Goal: Task Accomplishment & Management: Complete application form

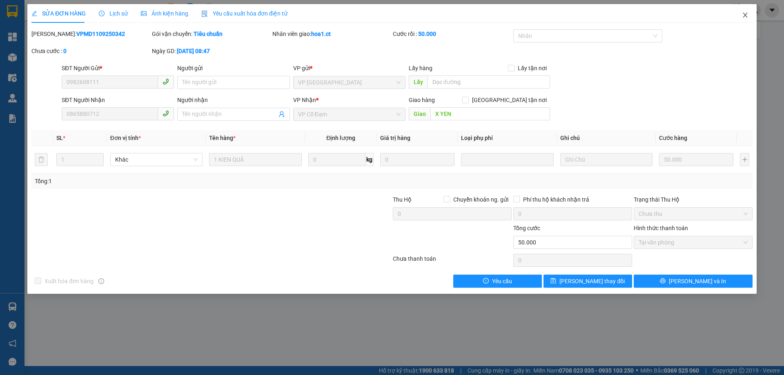
click at [746, 15] on icon "close" at bounding box center [745, 15] width 7 height 7
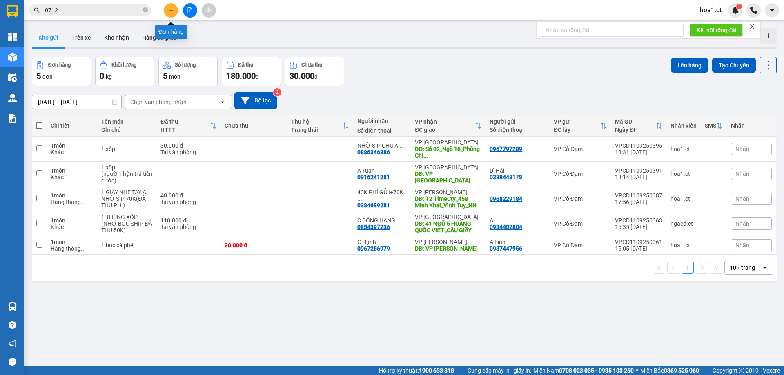
click at [172, 13] on button at bounding box center [171, 10] width 14 height 14
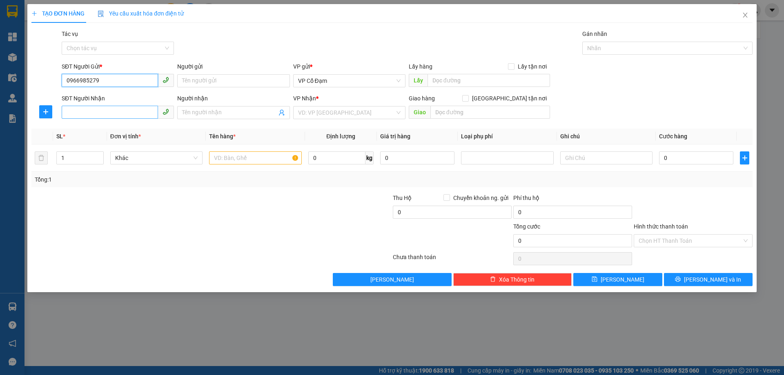
type input "0966985279"
click at [108, 114] on input "SĐT Người Nhận" at bounding box center [110, 112] width 96 height 13
type input "0867772337"
click at [331, 115] on input "search" at bounding box center [346, 113] width 97 height 12
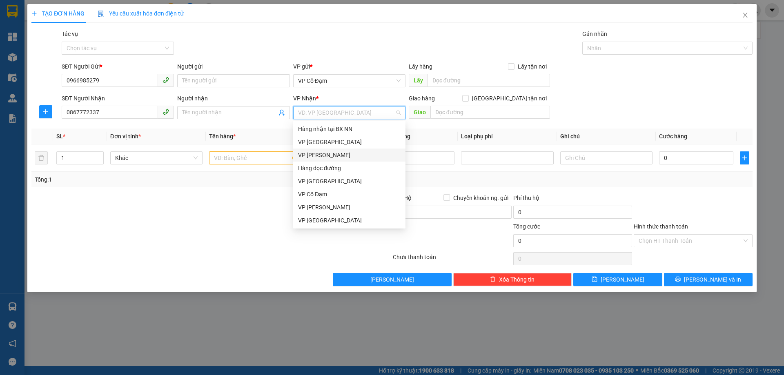
click at [329, 154] on div "VP [PERSON_NAME]" at bounding box center [349, 155] width 103 height 9
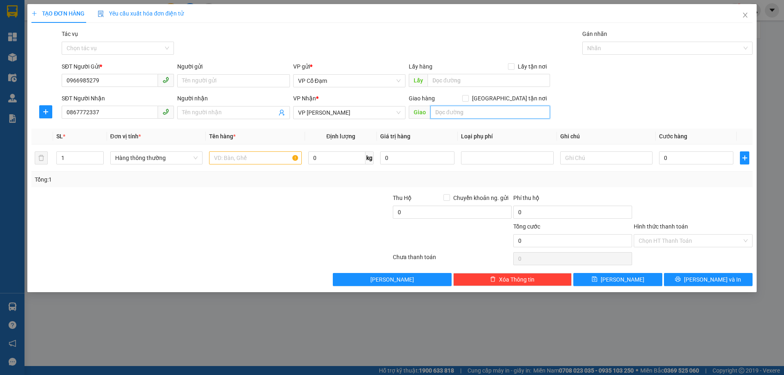
click at [488, 113] on input "text" at bounding box center [491, 112] width 120 height 13
click at [691, 161] on input "0" at bounding box center [696, 158] width 74 height 13
type input "3"
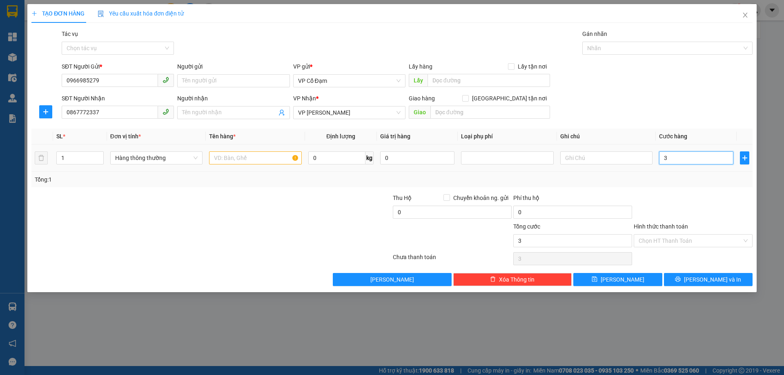
type input "30"
type input "30.000"
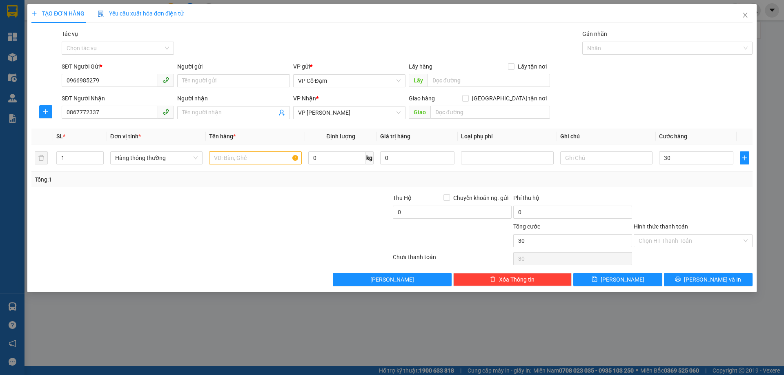
type input "30.000"
click at [662, 192] on div "Transit Pickup Surcharge Ids Transit Deliver Surcharge Ids Transit Deliver Surc…" at bounding box center [391, 157] width 721 height 257
click at [210, 110] on input "Người nhận" at bounding box center [229, 112] width 94 height 9
type input "Nhờ sip 60K"
click at [491, 114] on input "text" at bounding box center [491, 112] width 120 height 13
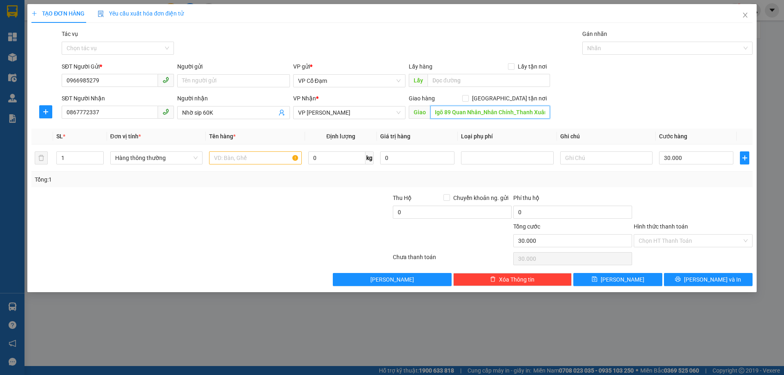
scroll to position [0, 23]
type input "Số 18_Ngõ 89 Quan Nhân_Nhân Chính_Thanh Xuân"
click at [228, 116] on input "Nhờ sip 60K" at bounding box center [229, 112] width 94 height 9
type input "Nhờ sip 60K(Đã CK)"
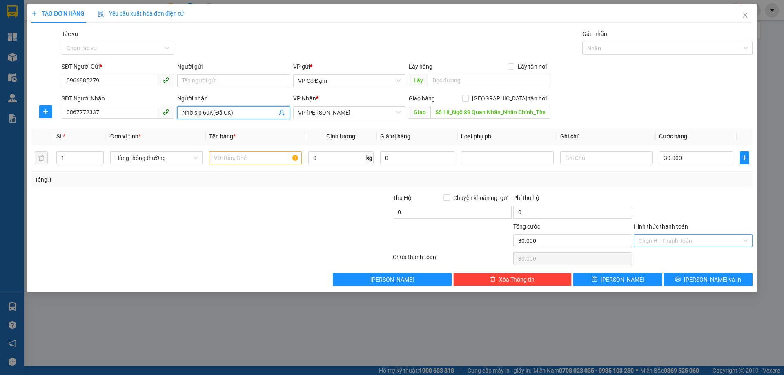
click at [675, 237] on input "Hình thức thanh toán" at bounding box center [690, 241] width 103 height 12
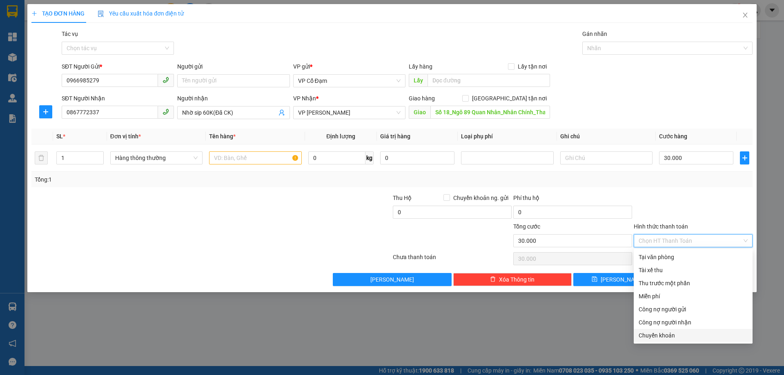
click at [665, 340] on div "Chuyển khoản" at bounding box center [693, 335] width 109 height 9
type input "0"
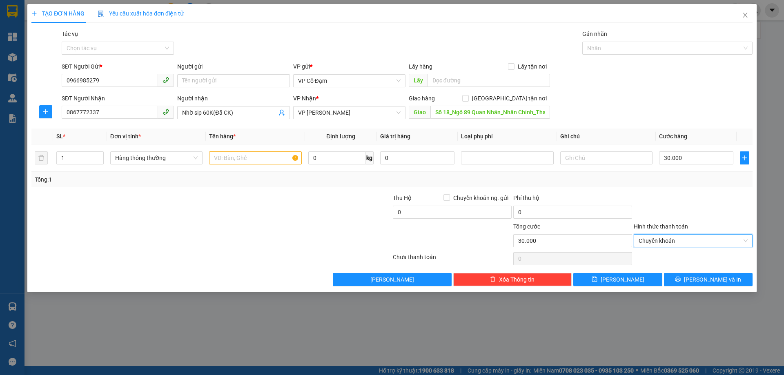
click at [613, 181] on div "Tổng: 1" at bounding box center [392, 179] width 715 height 9
click at [230, 158] on input "text" at bounding box center [255, 158] width 92 height 13
type input "1 HỘ CHIẾU"
click at [349, 232] on div at bounding box center [332, 236] width 121 height 29
click at [623, 281] on span "[PERSON_NAME]" at bounding box center [623, 279] width 44 height 9
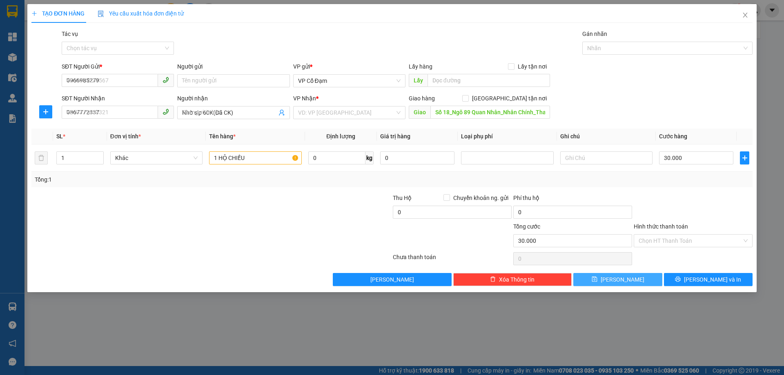
type input "0"
